Goal: Complete application form: Complete application form

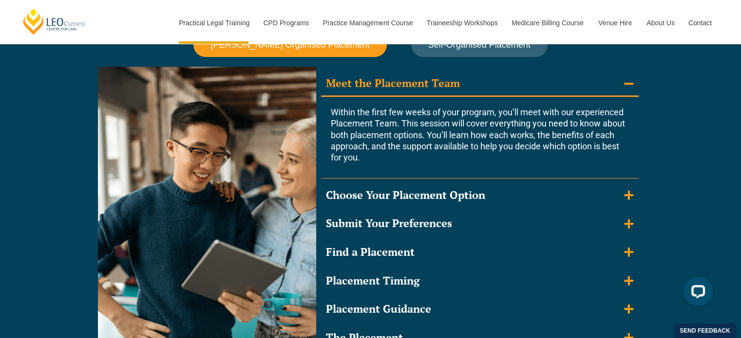
click at [342, 51] on button "[PERSON_NAME] Organised Placement" at bounding box center [289, 45] width 193 height 25
click at [335, 47] on span "[PERSON_NAME] Organised Placement" at bounding box center [289, 45] width 159 height 10
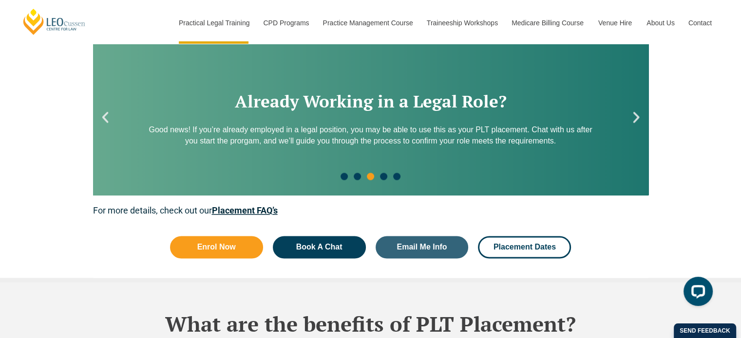
scroll to position [1337, 0]
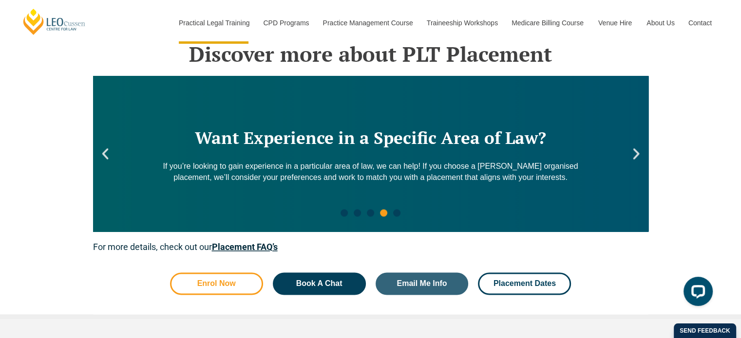
click at [226, 282] on span "Enrol Now" at bounding box center [216, 284] width 38 height 8
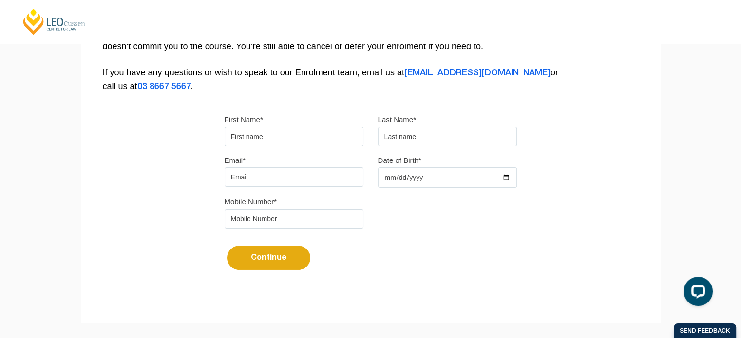
click at [283, 144] on input "First Name*" at bounding box center [294, 136] width 139 height 19
type input "Ourvashi Sheena"
type input "Jankee"
type input "sheenaourvashijankee@gmail.com"
drag, startPoint x: 278, startPoint y: 221, endPoint x: 188, endPoint y: 226, distance: 89.8
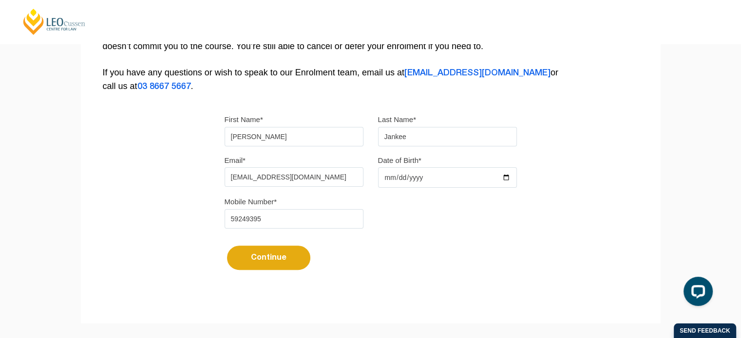
click at [188, 226] on div "Please note that your information is saved on our server as you enter it. Congr…" at bounding box center [371, 78] width 580 height 434
type input "0421927582"
click at [504, 178] on input "Date of Birth*" at bounding box center [447, 178] width 139 height 20
click at [505, 177] on input "2025-08-02" at bounding box center [447, 178] width 139 height 20
type input "1998-12-02"
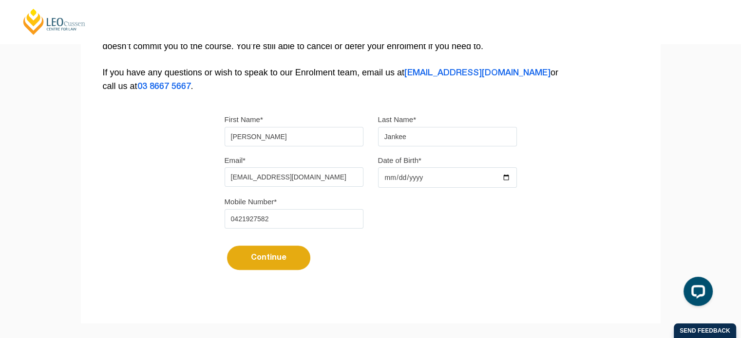
click at [517, 282] on div "Please note that your information is saved on our server as you enter it. Congr…" at bounding box center [371, 78] width 580 height 434
click at [253, 258] on button "Continue" at bounding box center [268, 258] width 83 height 24
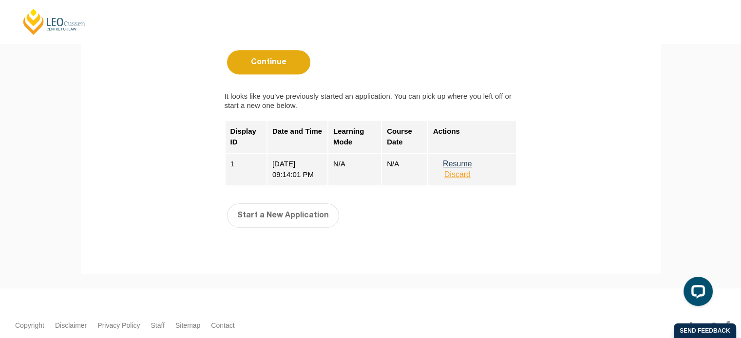
scroll to position [426, 0]
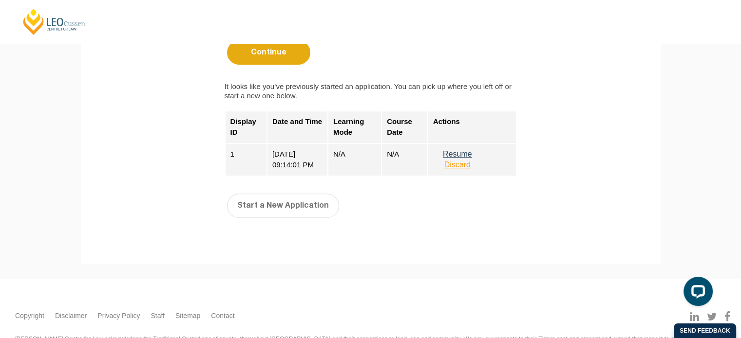
click at [456, 152] on button "Resume" at bounding box center [457, 154] width 49 height 9
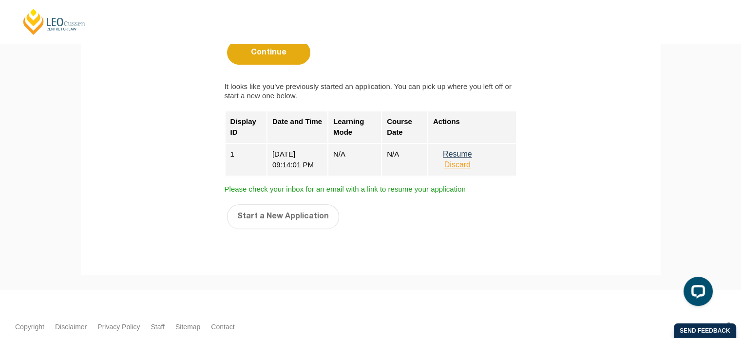
click at [456, 152] on button "Resume" at bounding box center [457, 154] width 49 height 9
